Goal: Find specific page/section: Find specific page/section

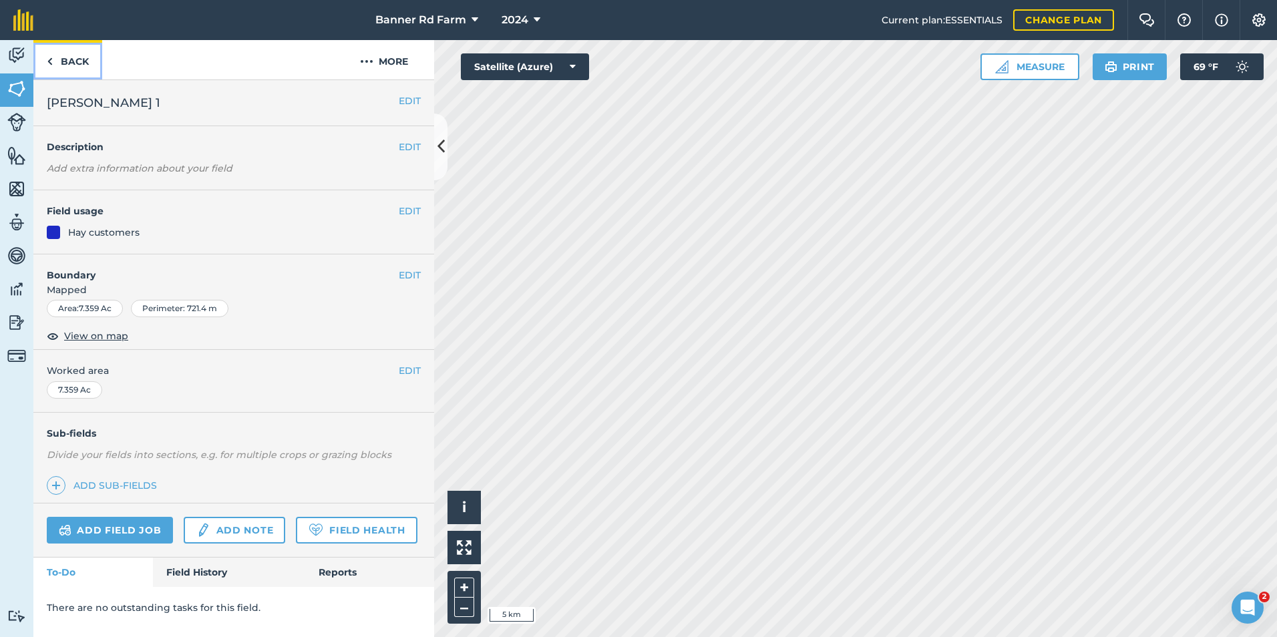
click at [69, 55] on link "Back" at bounding box center [67, 59] width 69 height 39
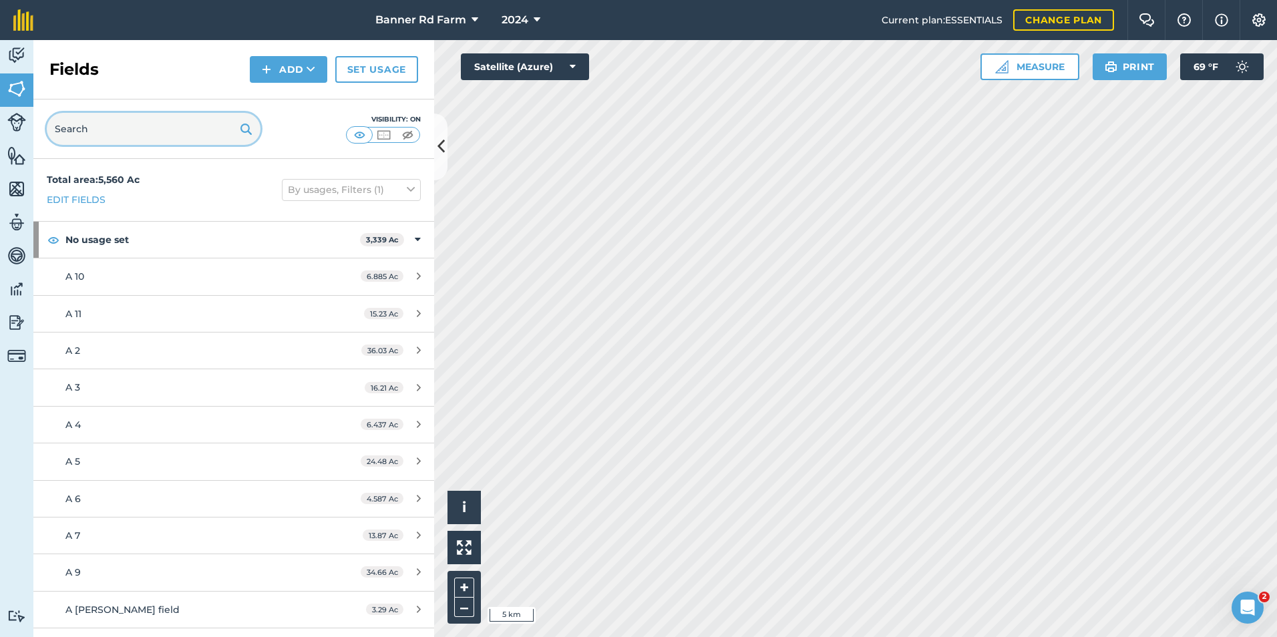
click at [147, 123] on input "text" at bounding box center [154, 129] width 214 height 32
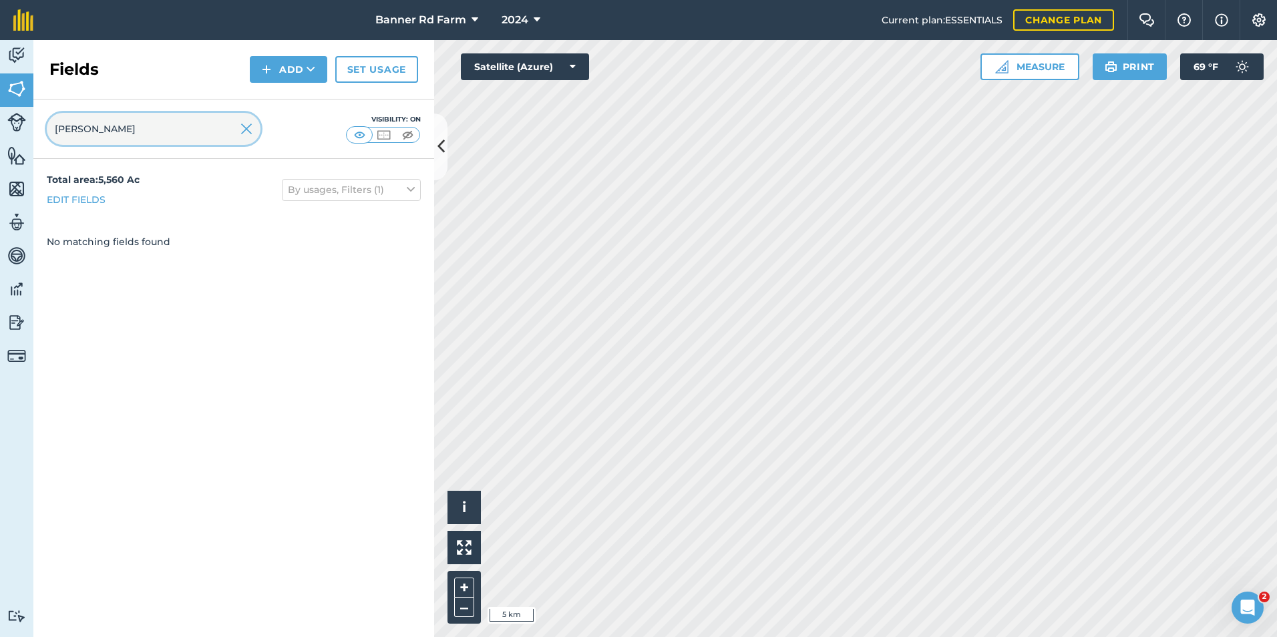
type input "lann"
click at [250, 128] on img at bounding box center [246, 129] width 12 height 16
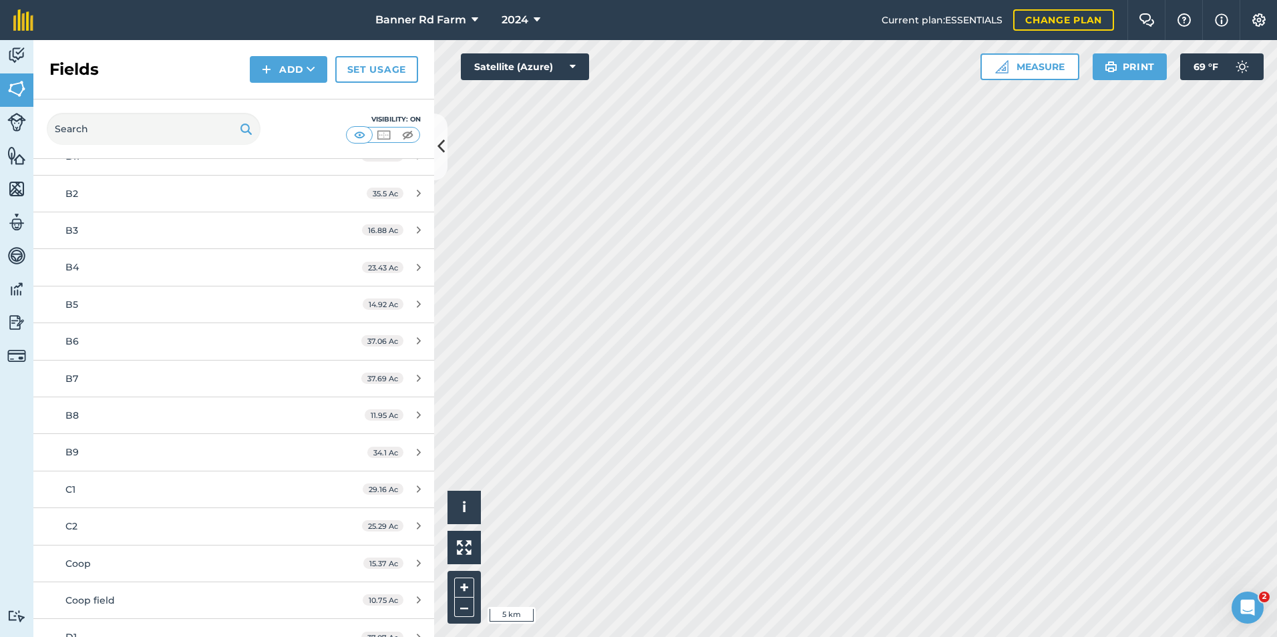
scroll to position [735, 0]
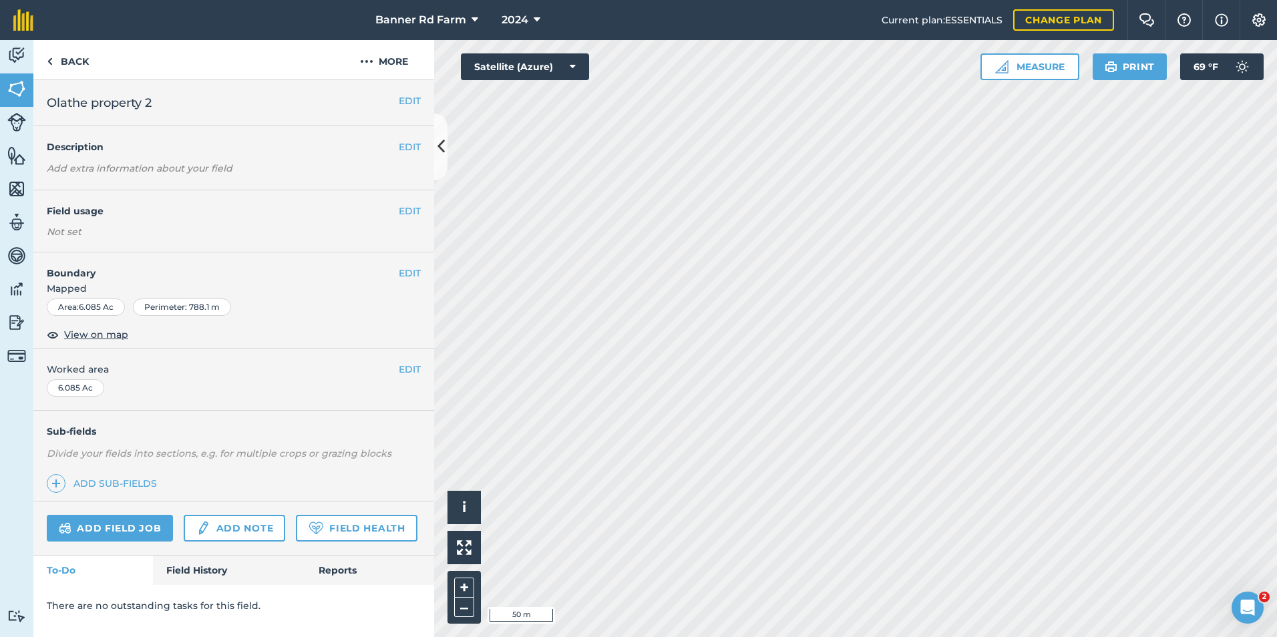
click at [831, 636] on html "Banner Rd Farm 2024 Current plan : ESSENTIALS Change plan Farm Chat Help Info S…" at bounding box center [638, 318] width 1277 height 637
click at [43, 59] on link "Back" at bounding box center [67, 59] width 69 height 39
click at [60, 67] on link "Back" at bounding box center [67, 59] width 69 height 39
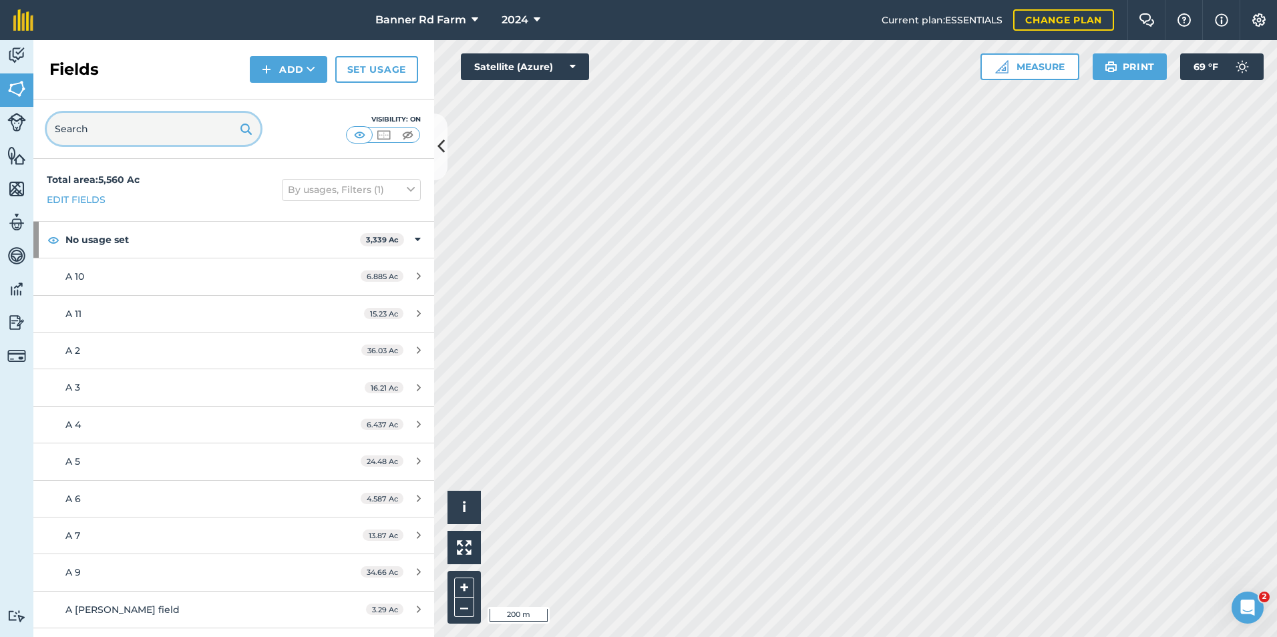
click at [107, 130] on input "text" at bounding box center [154, 129] width 214 height 32
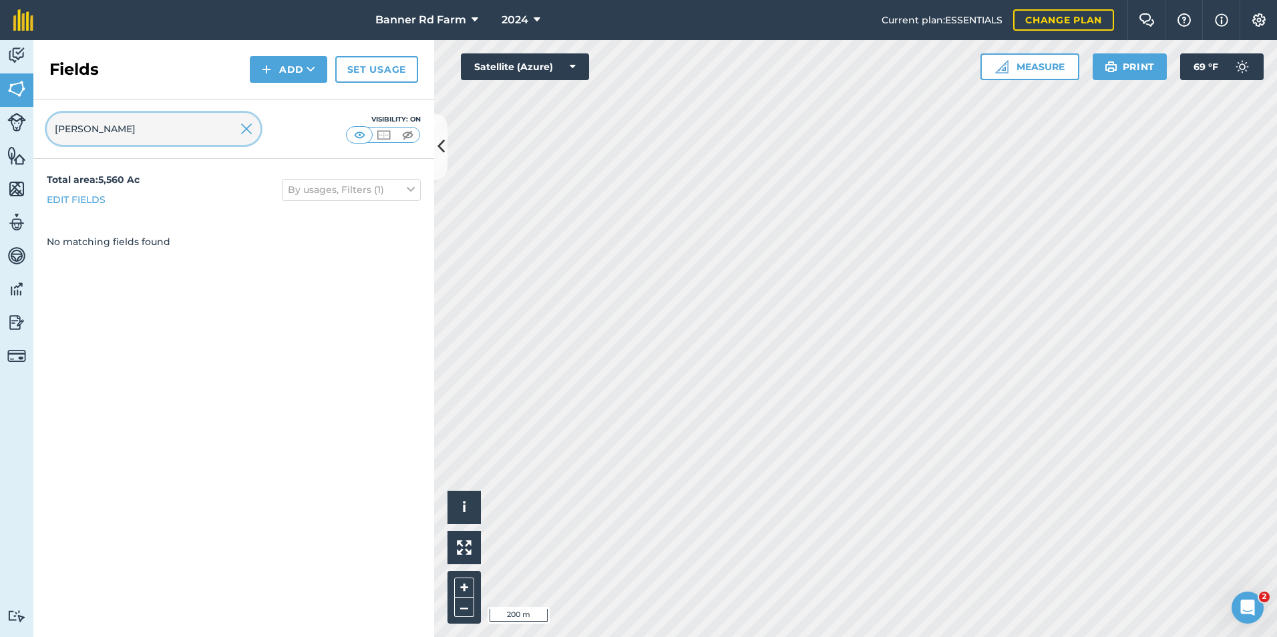
type input "zach"
click at [248, 132] on img at bounding box center [246, 129] width 12 height 16
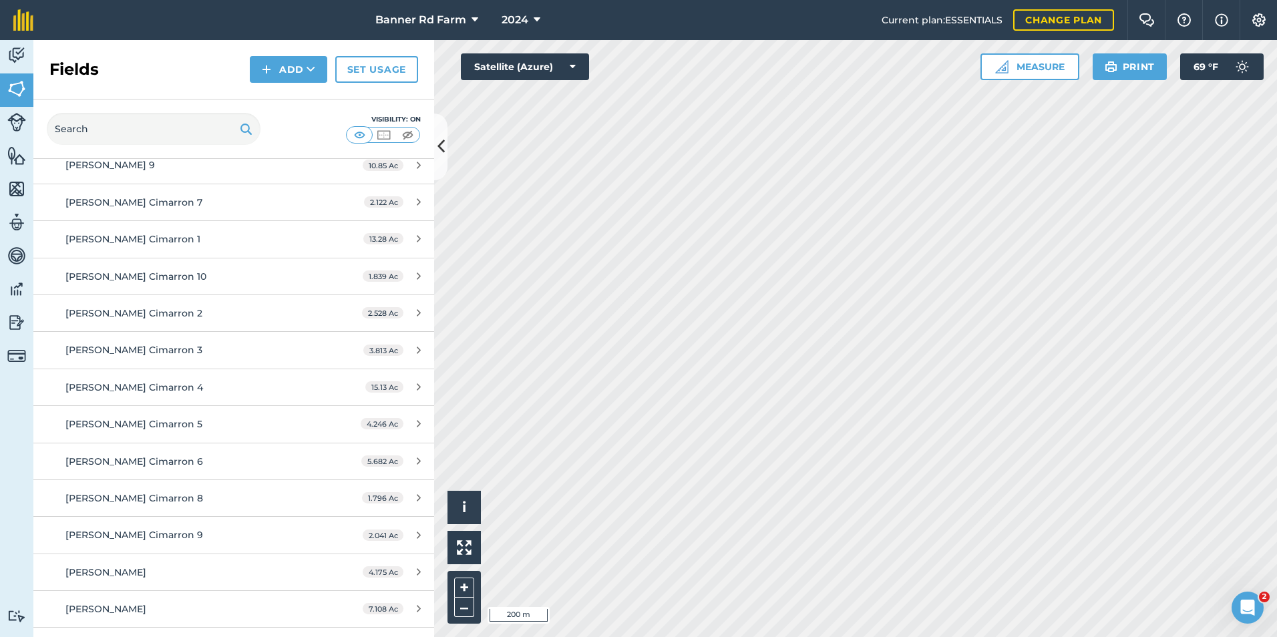
scroll to position [8548, 0]
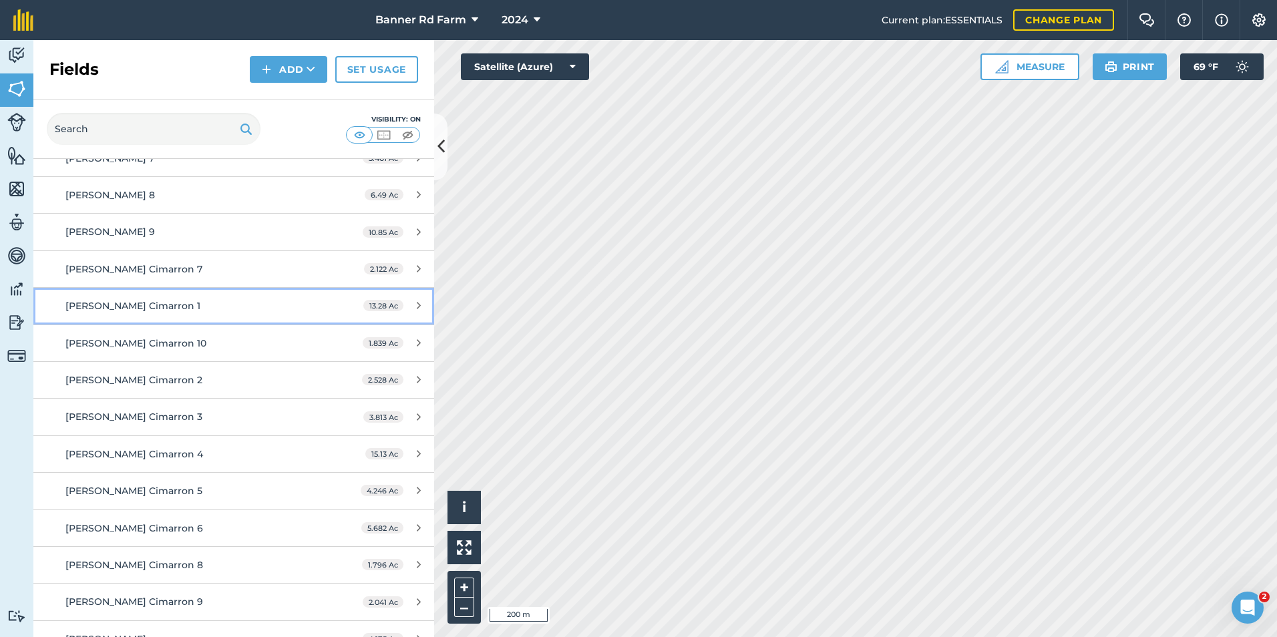
click at [251, 299] on div "[PERSON_NAME] Cimarron 1" at bounding box center [190, 306] width 251 height 15
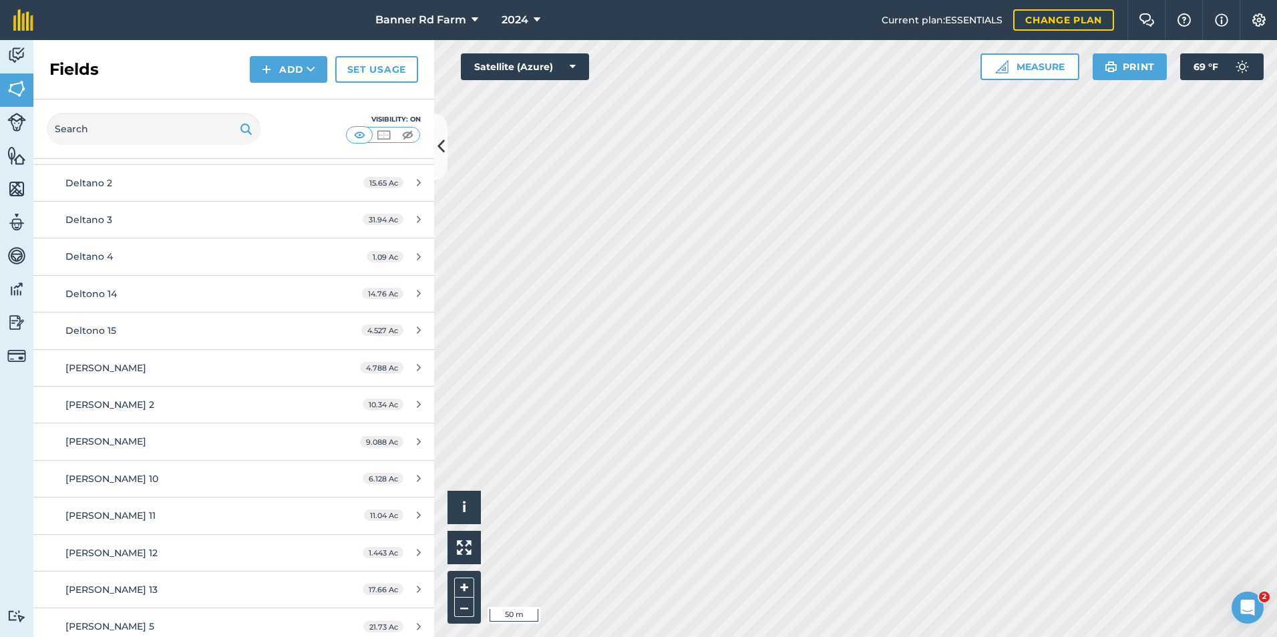
scroll to position [5209, 0]
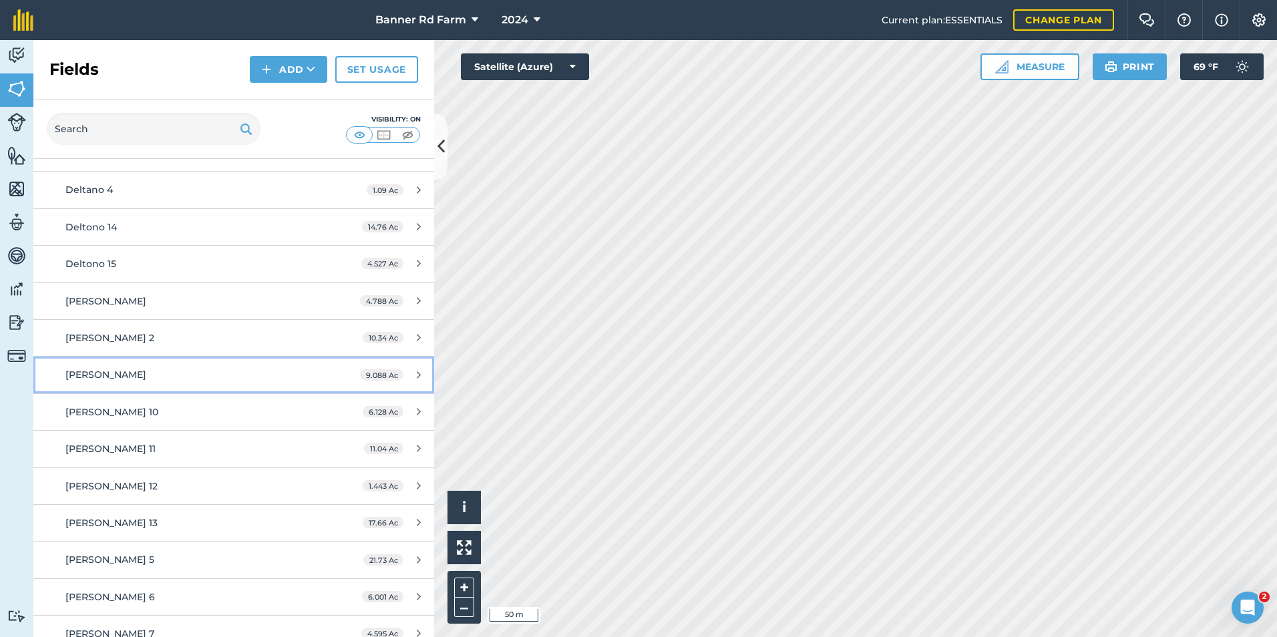
click at [156, 366] on link "Lyle wingard 9.088 Ac" at bounding box center [233, 375] width 401 height 36
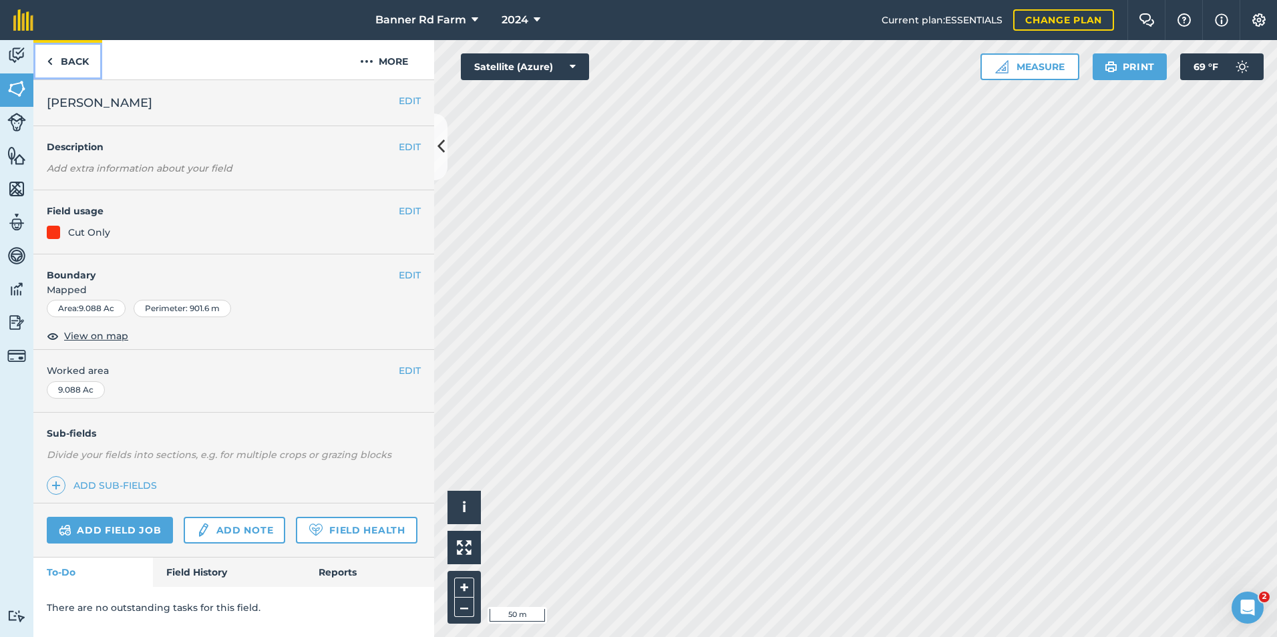
click at [57, 49] on link "Back" at bounding box center [67, 59] width 69 height 39
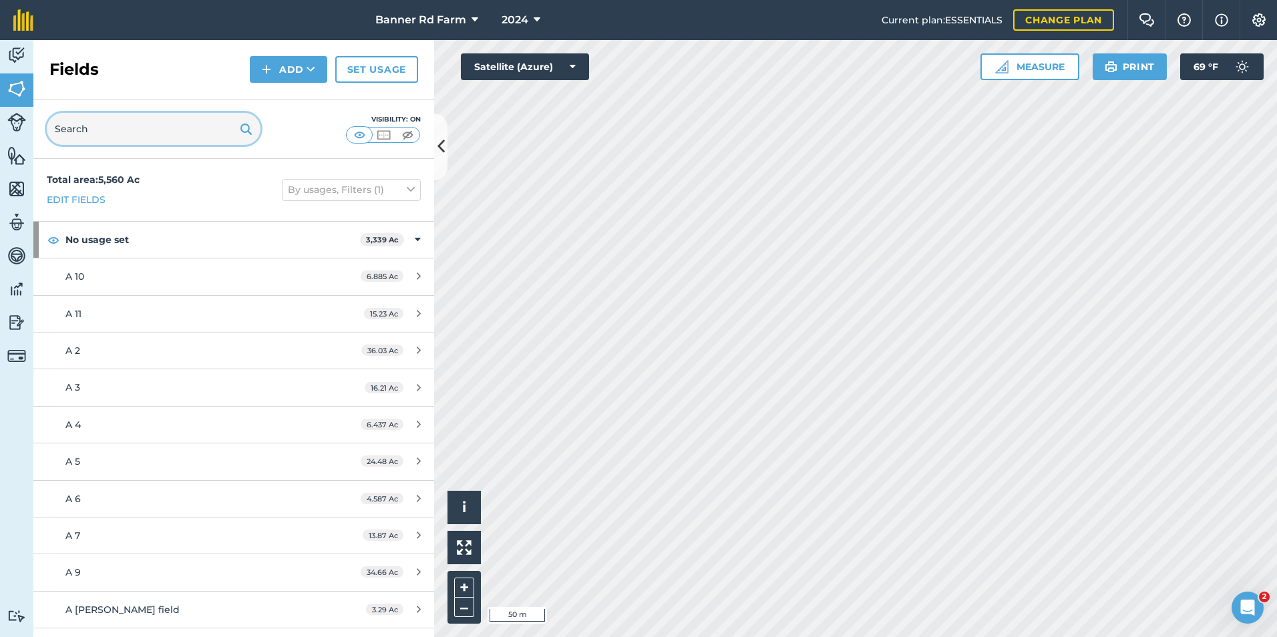
click at [144, 133] on input "text" at bounding box center [154, 129] width 214 height 32
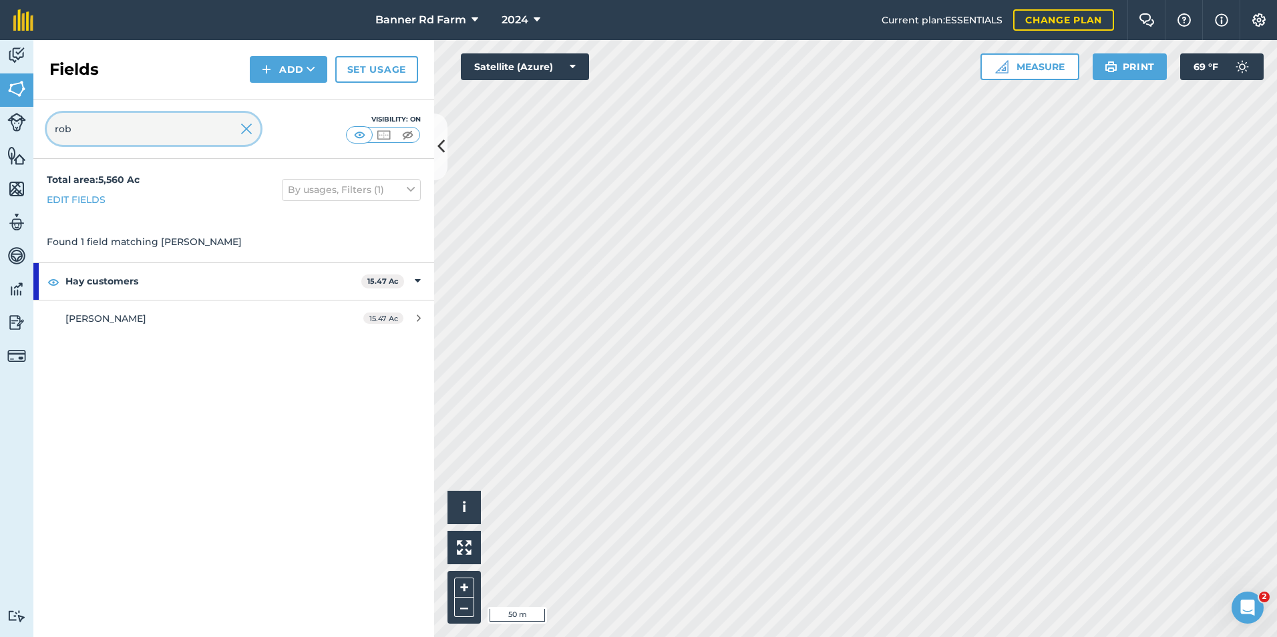
type input "rob"
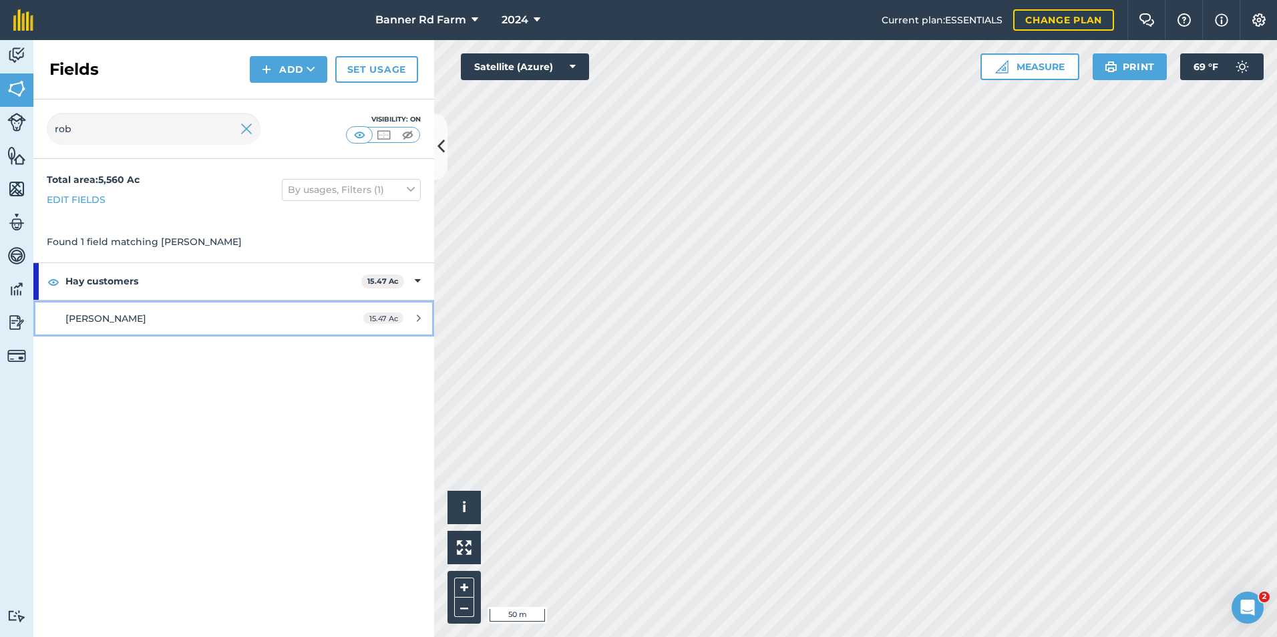
click at [144, 313] on div "Lean Robberts" at bounding box center [190, 318] width 251 height 15
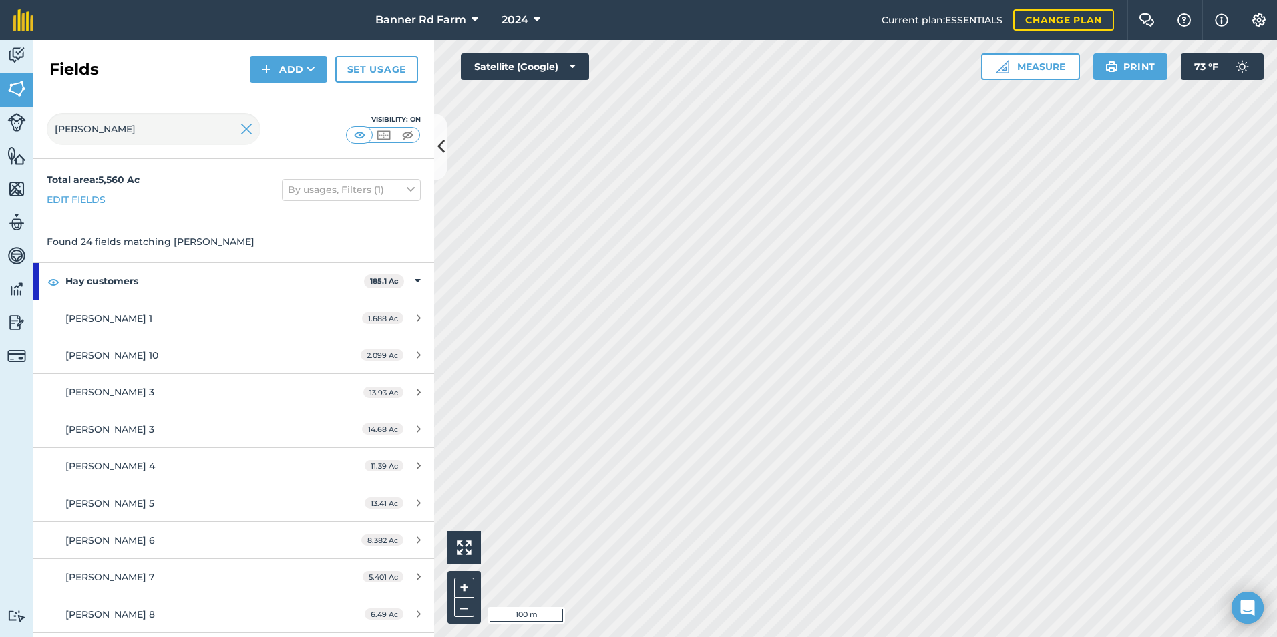
scroll to position [350, 0]
